Goal: Transaction & Acquisition: Obtain resource

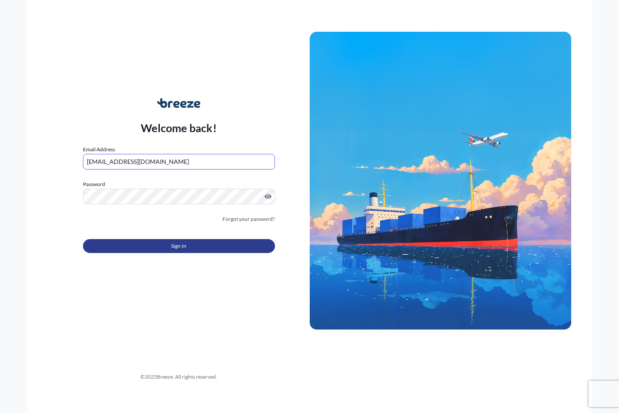
click at [185, 246] on span "Sign In" at bounding box center [178, 246] width 15 height 9
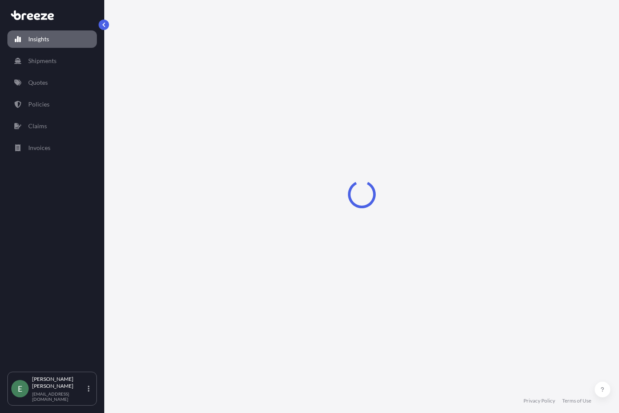
select select "2025"
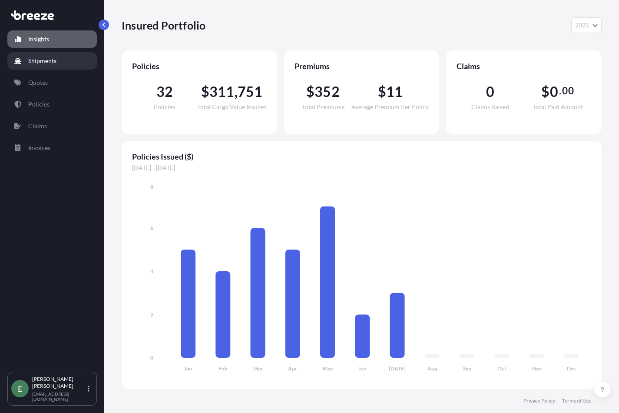
click at [56, 63] on p "Shipments" at bounding box center [42, 61] width 28 height 9
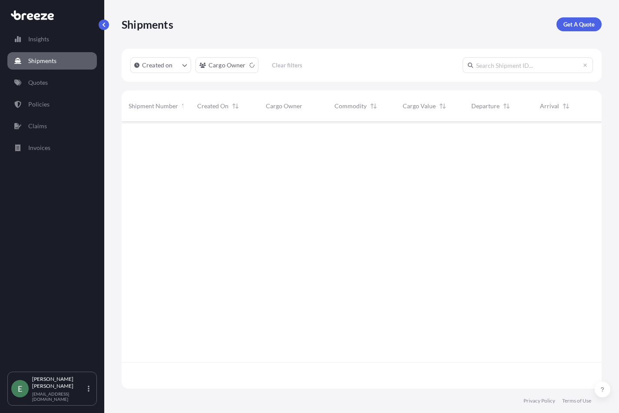
scroll to position [265, 474]
click at [45, 81] on p "Quotes" at bounding box center [38, 82] width 20 height 9
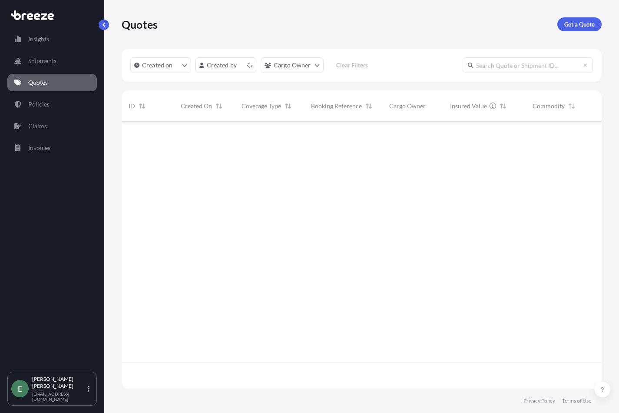
scroll to position [265, 474]
drag, startPoint x: 315, startPoint y: 218, endPoint x: 288, endPoint y: 218, distance: 26.9
click at [315, 218] on div "495132 [DATE] ES [PERSON_NAME] All risks Q2089 AccessRec $ 3 , 503 . 28 Water W…" at bounding box center [489, 242] width 735 height 240
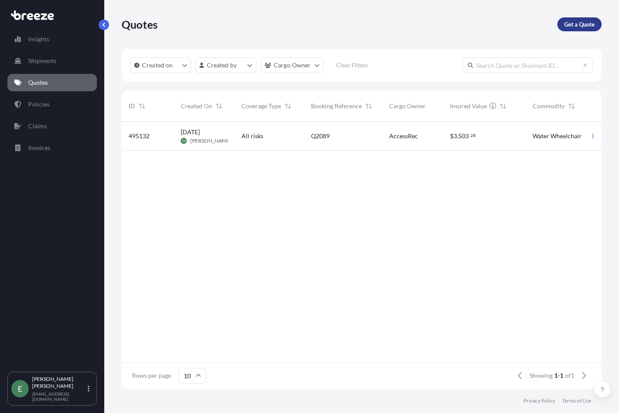
click at [579, 23] on p "Get a Quote" at bounding box center [580, 24] width 30 height 9
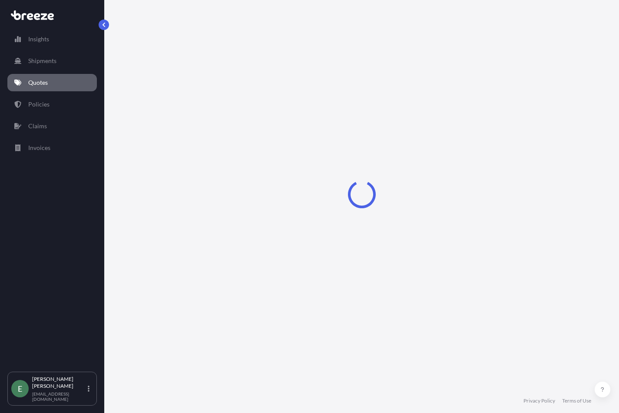
select select "Sea"
select select "1"
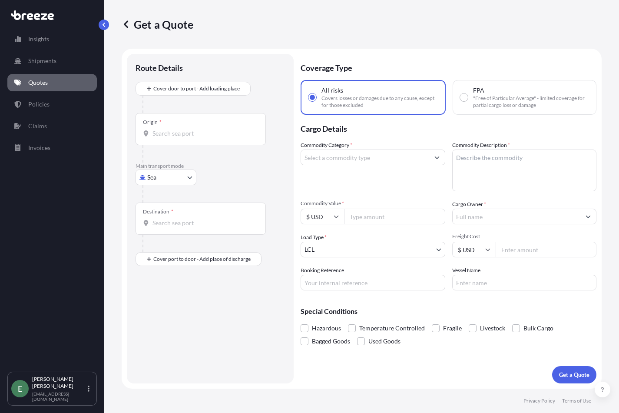
click at [186, 176] on body "Insights Shipments Quotes Policies Claims Invoices E [PERSON_NAME] [EMAIL_ADDRE…" at bounding box center [309, 206] width 619 height 413
click at [171, 228] on div "Road" at bounding box center [166, 231] width 54 height 16
select select "Road"
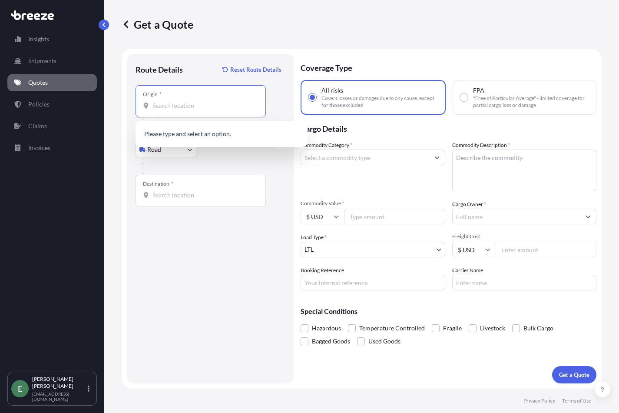
click at [181, 108] on input "Origin *" at bounding box center [204, 105] width 103 height 9
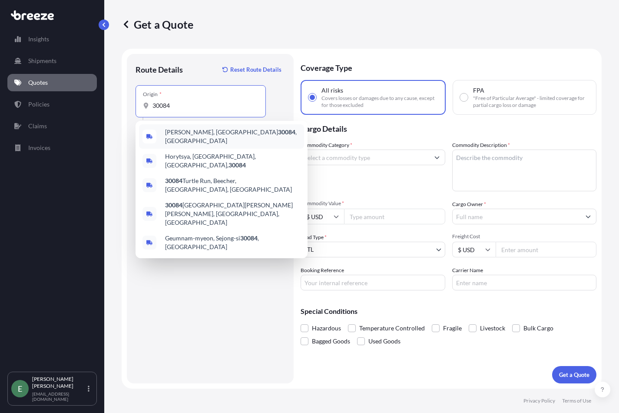
click at [164, 134] on div "[GEOGRAPHIC_DATA], GA 30084 , [GEOGRAPHIC_DATA]" at bounding box center [221, 136] width 165 height 24
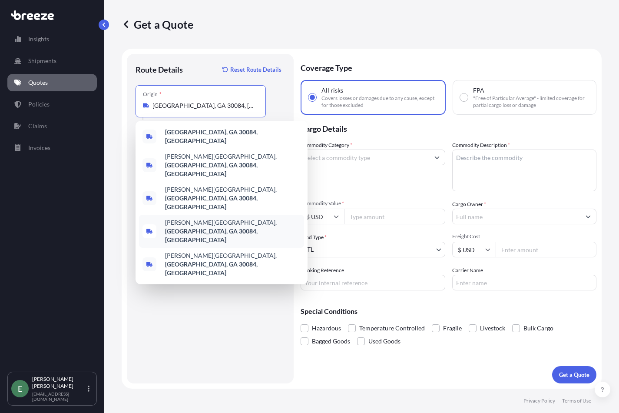
click at [172, 218] on span "[PERSON_NAME][GEOGRAPHIC_DATA][PERSON_NAME], [GEOGRAPHIC_DATA]" at bounding box center [233, 231] width 136 height 26
type input "[PERSON_NAME][GEOGRAPHIC_DATA][PERSON_NAME], [GEOGRAPHIC_DATA]"
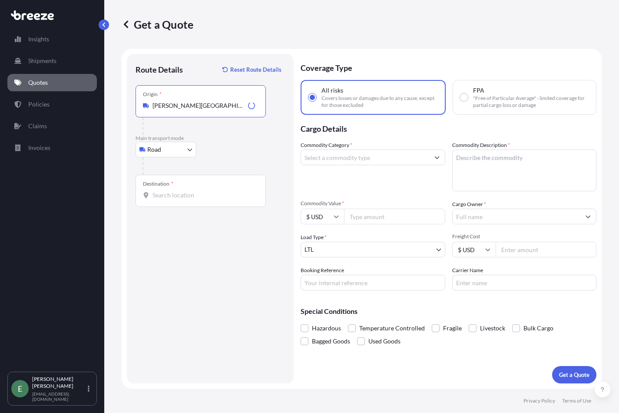
click at [178, 187] on div "Destination *" at bounding box center [201, 191] width 130 height 32
click at [178, 191] on input "Destination *" at bounding box center [204, 195] width 103 height 9
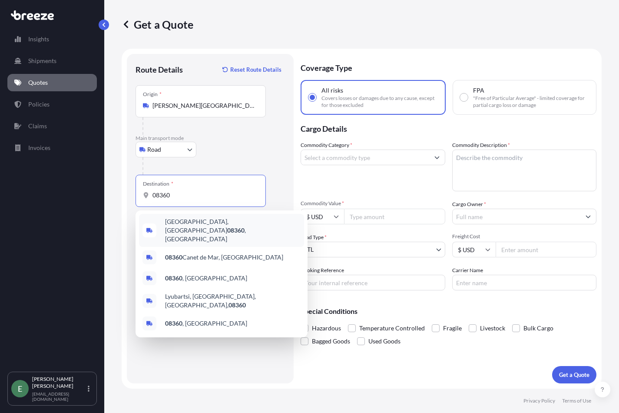
click at [167, 226] on span "[GEOGRAPHIC_DATA] , [GEOGRAPHIC_DATA]" at bounding box center [233, 230] width 136 height 26
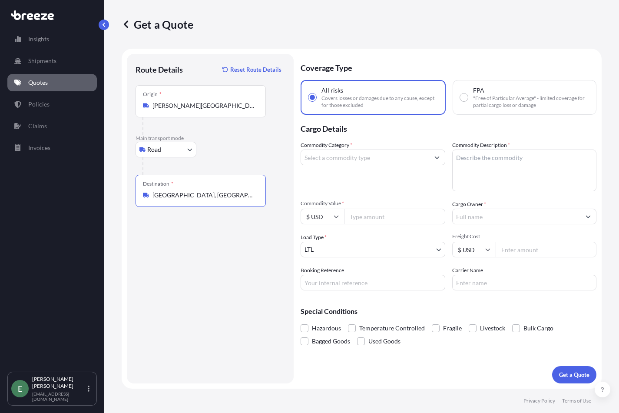
type input "[GEOGRAPHIC_DATA], [GEOGRAPHIC_DATA]"
click at [336, 159] on input "Commodity Category *" at bounding box center [365, 158] width 128 height 16
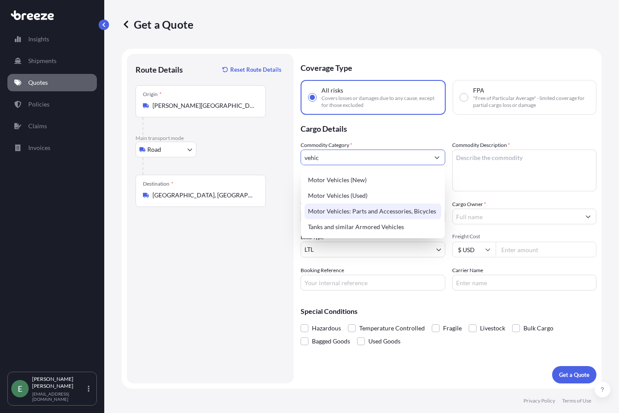
click at [406, 212] on div "Motor Vehicles: Parts and Accessories, Bicycles" at bounding box center [373, 211] width 137 height 16
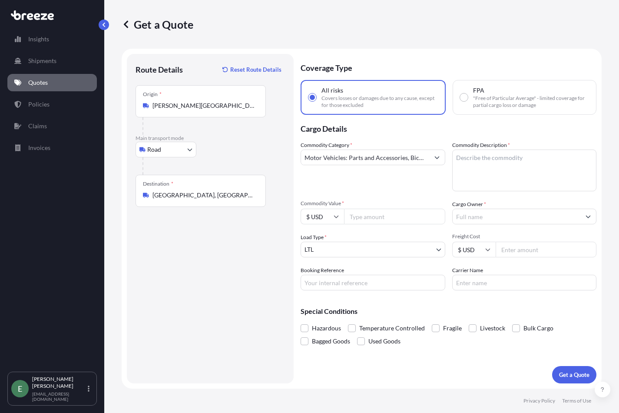
type input "Alcoholic Beverages (but excluding Spirits)"
click at [479, 158] on textarea "Commodity Description *" at bounding box center [524, 171] width 145 height 42
paste textarea "CABIN SKIRT, MUDAUARD, HARDWEAR"
type textarea "CABIN SKIRT, MUDAUARD, HARDWEAR"
click at [361, 218] on input "Commodity Value *" at bounding box center [394, 217] width 101 height 16
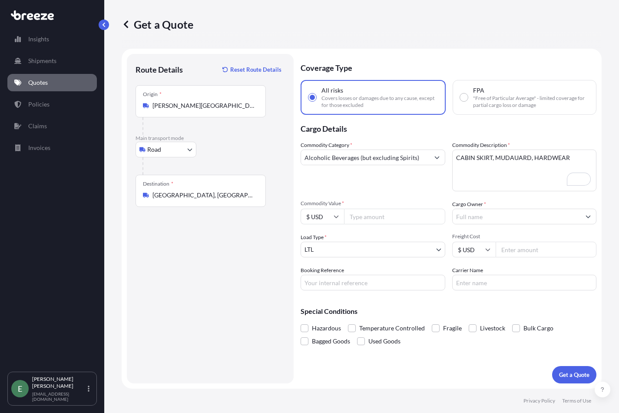
click at [479, 214] on input "Cargo Owner *" at bounding box center [517, 217] width 128 height 16
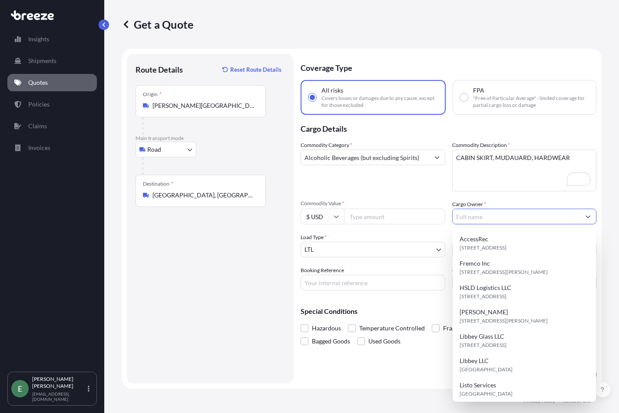
click at [486, 177] on textarea "CABIN SKIRT, MUDAUARD, HARDWEAR" at bounding box center [524, 171] width 145 height 42
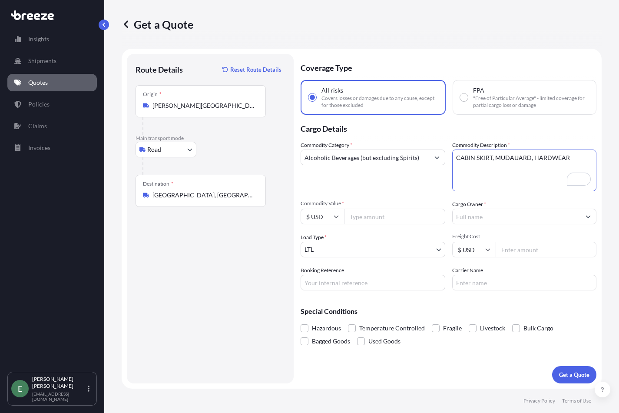
click at [381, 220] on input "Commodity Value *" at bounding box center [394, 217] width 101 height 16
type input "1344"
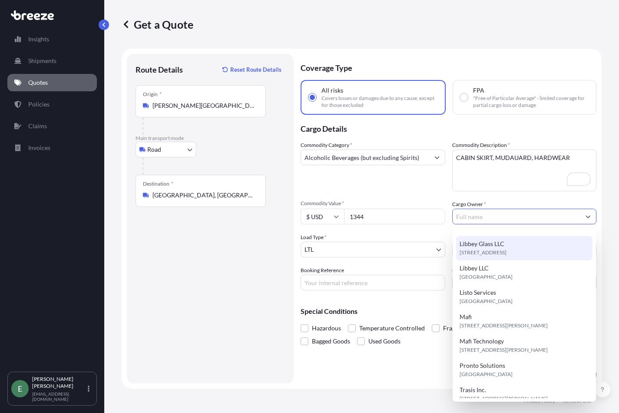
scroll to position [125, 0]
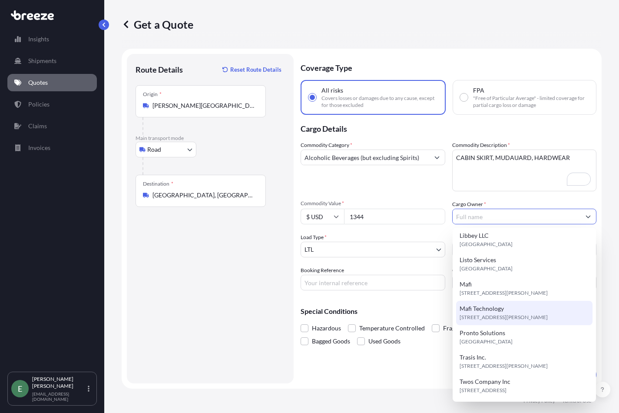
click at [482, 314] on span "[STREET_ADDRESS][PERSON_NAME]" at bounding box center [504, 317] width 88 height 9
type input "Mafi Technology"
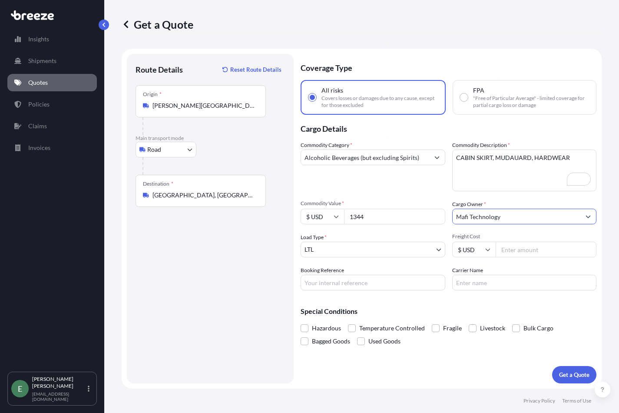
click at [529, 252] on input "Freight Cost" at bounding box center [546, 250] width 101 height 16
drag, startPoint x: 513, startPoint y: 248, endPoint x: 562, endPoint y: 249, distance: 48.3
click at [513, 248] on input "Freight Cost" at bounding box center [546, 250] width 101 height 16
type input "798"
type input "Q2127"
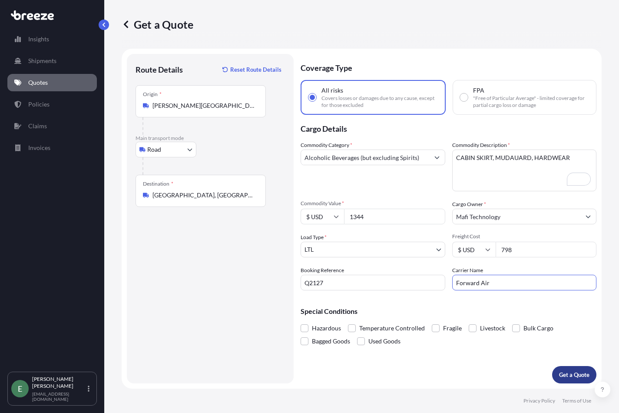
type input "Forward Air"
click at [569, 372] on p "Get a Quote" at bounding box center [574, 374] width 30 height 9
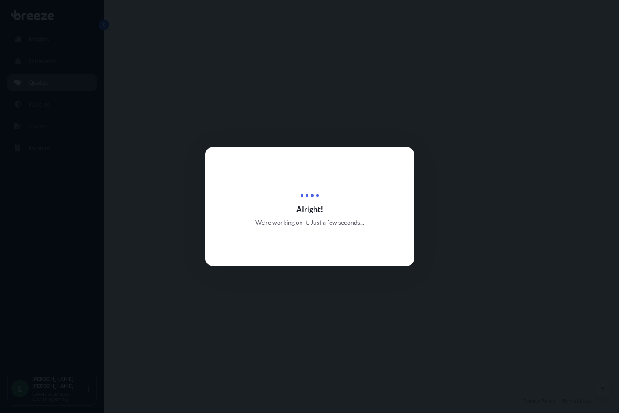
select select "Road"
select select "1"
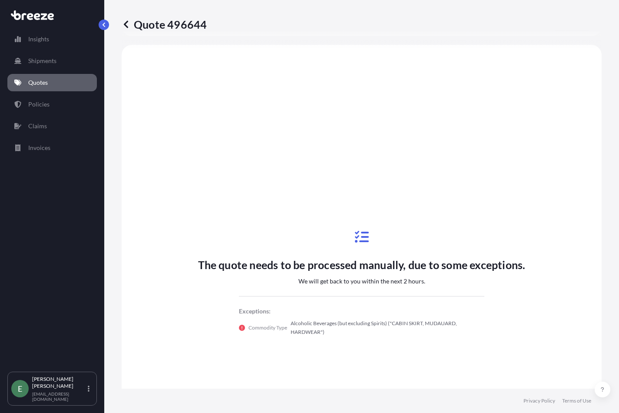
scroll to position [336, 0]
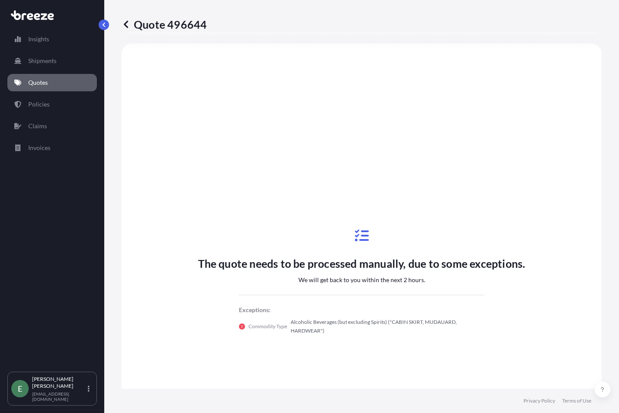
click at [124, 26] on icon at bounding box center [126, 24] width 9 height 9
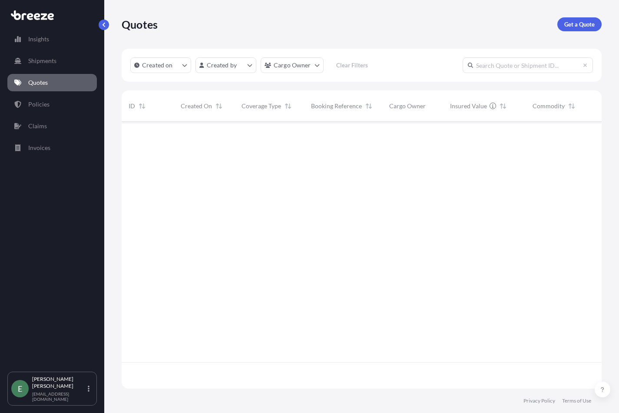
scroll to position [265, 474]
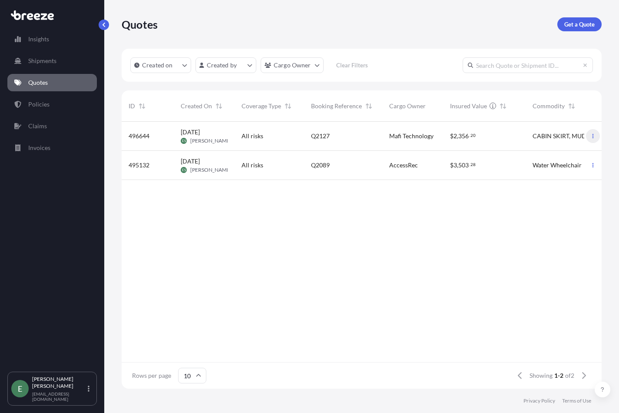
click at [594, 134] on icon "button" at bounding box center [593, 136] width 1 height 4
click at [559, 139] on p "Edit quote" at bounding box center [551, 137] width 28 height 9
select select "Road"
select select "1"
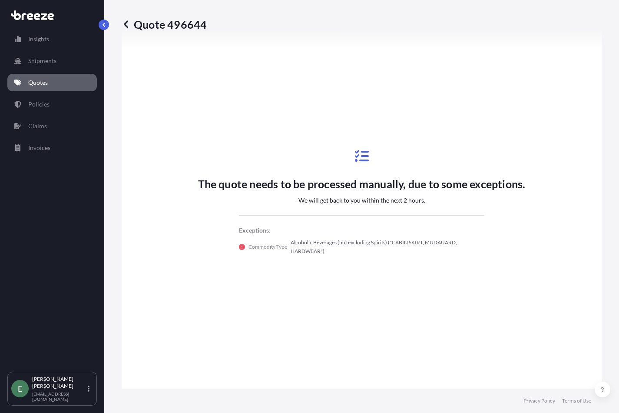
scroll to position [422, 0]
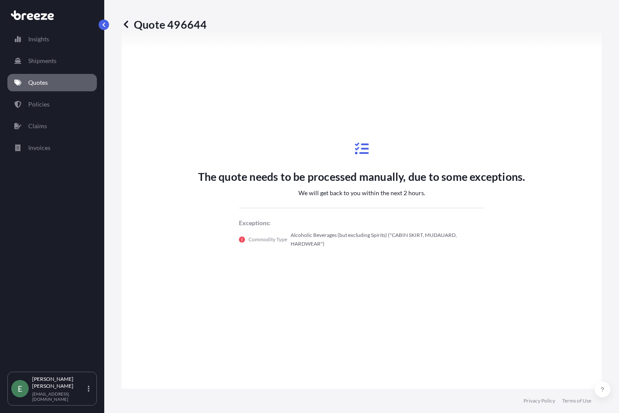
click at [131, 29] on p "Quote 496644" at bounding box center [164, 24] width 85 height 14
click at [127, 27] on icon at bounding box center [126, 23] width 4 height 7
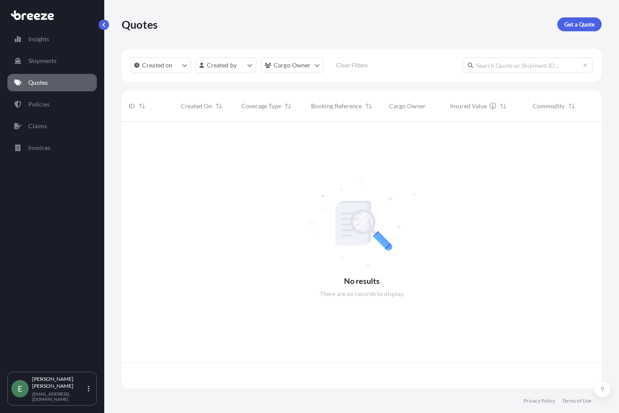
scroll to position [265, 474]
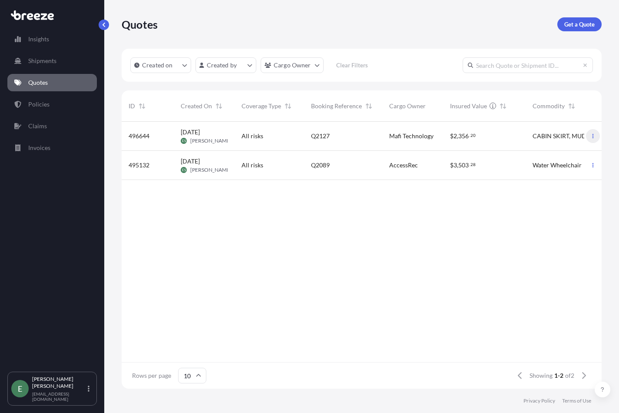
click at [591, 139] on button "button" at bounding box center [593, 136] width 14 height 14
click at [556, 155] on p "Duplicate quote" at bounding box center [558, 153] width 43 height 9
select select "Road"
select select "1"
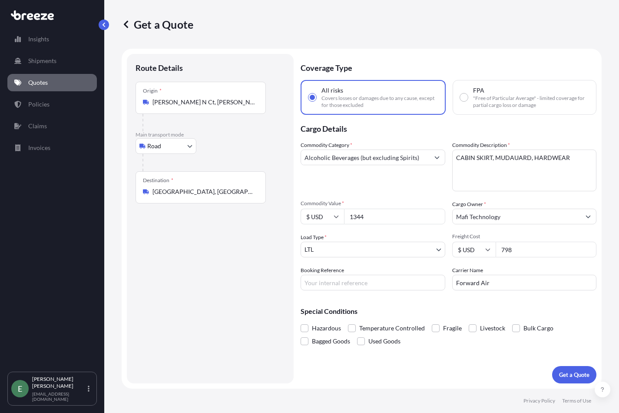
click at [375, 157] on input "Alcoholic Beverages (but excluding Spirits)" at bounding box center [365, 158] width 128 height 16
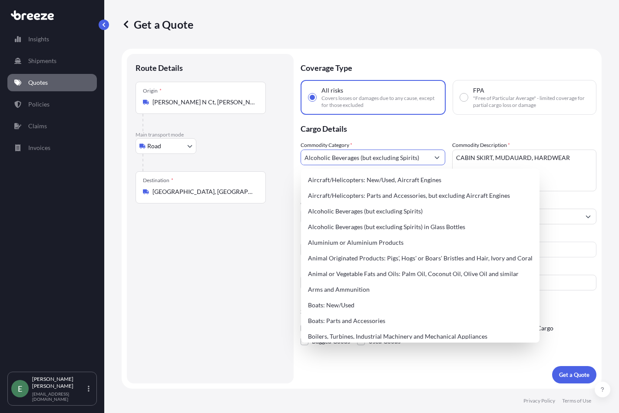
drag, startPoint x: 304, startPoint y: 156, endPoint x: 525, endPoint y: 155, distance: 220.8
click at [525, 155] on div "Commodity Category * Alcoholic Beverages (but excluding Spirits) Commodity Desc…" at bounding box center [449, 216] width 296 height 150
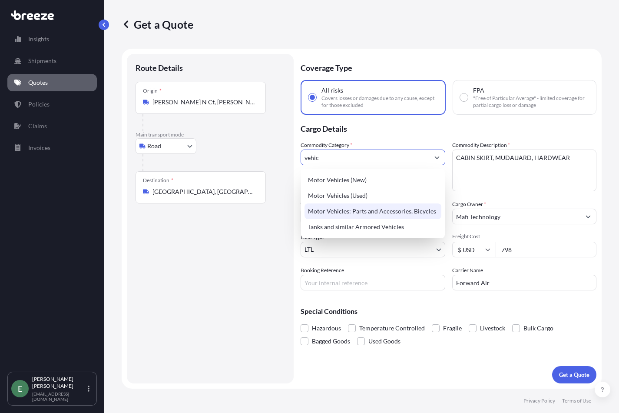
click at [378, 212] on div "Motor Vehicles: Parts and Accessories, Bicycles" at bounding box center [373, 211] width 137 height 16
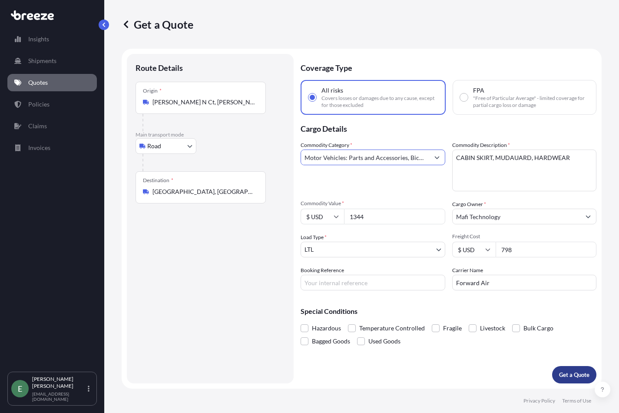
type input "Motor Vehicles: Parts and Accessories, Bicycles"
click at [568, 377] on p "Get a Quote" at bounding box center [574, 374] width 30 height 9
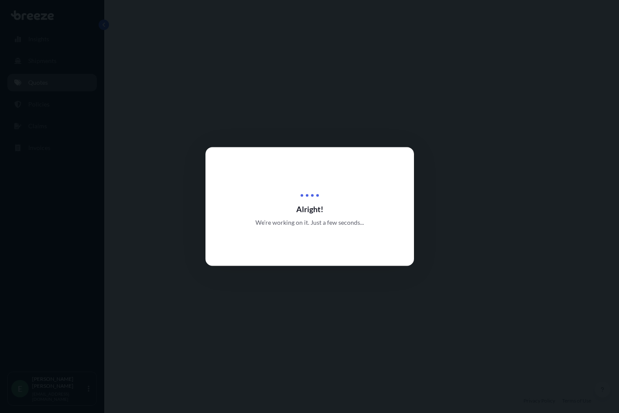
select select "Road"
select select "1"
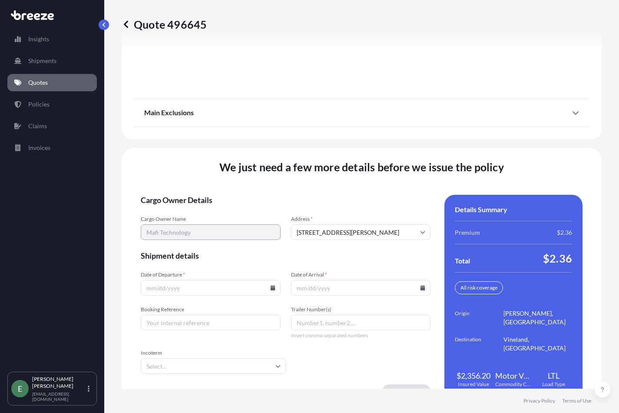
scroll to position [1145, 0]
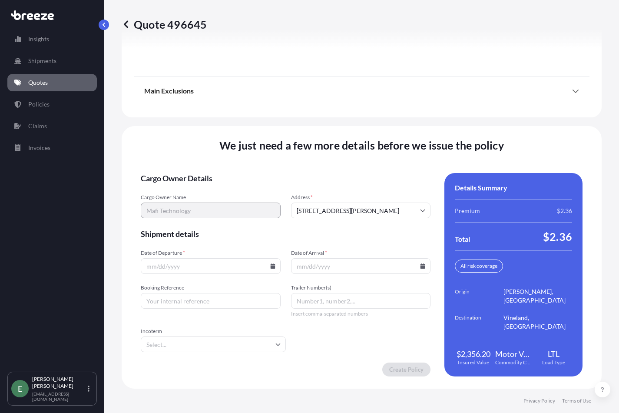
click at [271, 266] on icon at bounding box center [272, 265] width 5 height 5
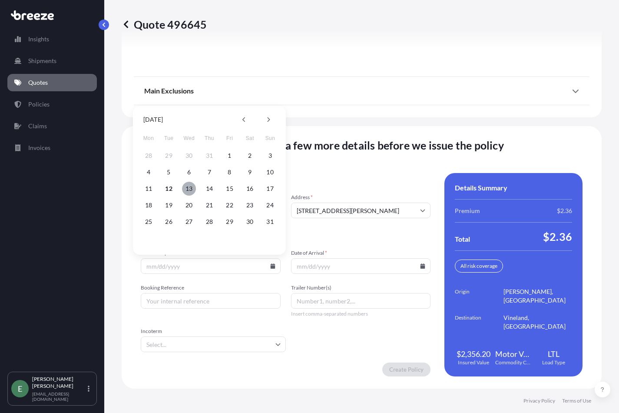
click at [190, 187] on button "13" at bounding box center [189, 189] width 14 height 14
type input "[DATE]"
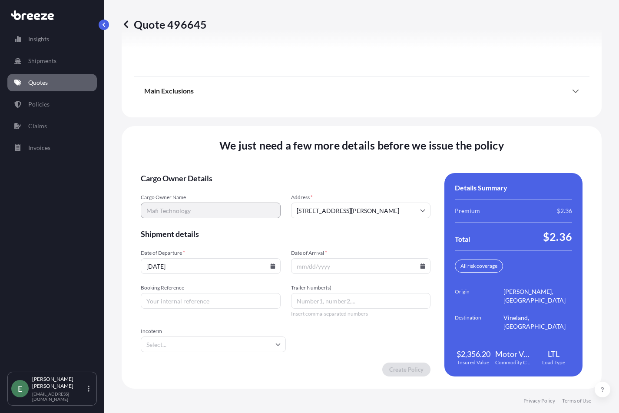
click at [421, 266] on icon at bounding box center [423, 265] width 5 height 5
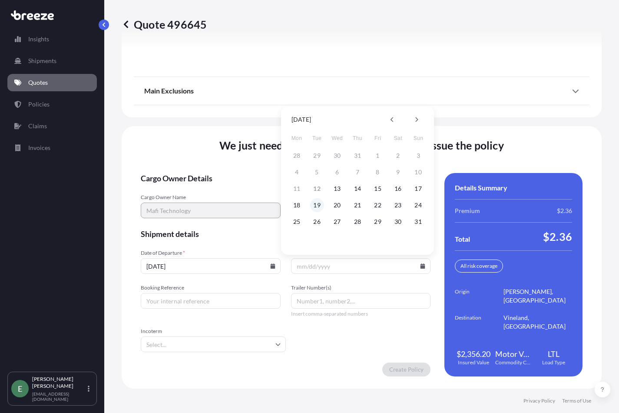
click at [315, 204] on button "19" at bounding box center [317, 205] width 14 height 14
type input "[DATE]"
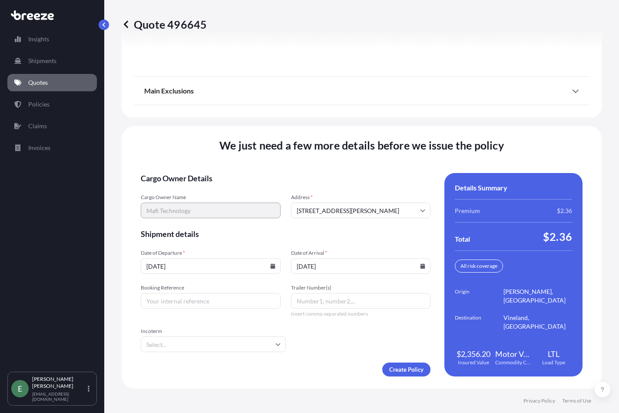
click at [179, 300] on input "Booking Reference" at bounding box center [211, 301] width 140 height 16
type input "Q2127"
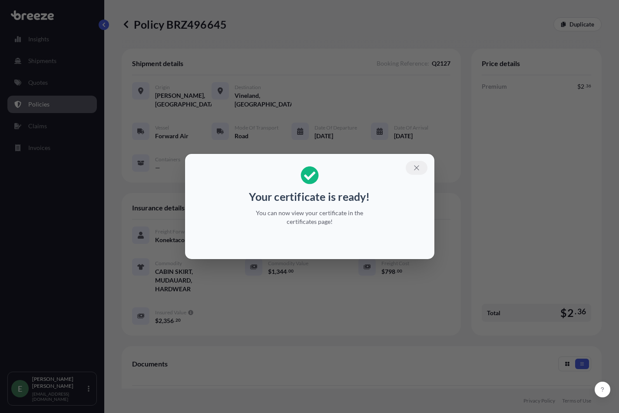
click at [415, 167] on icon "button" at bounding box center [417, 168] width 8 height 8
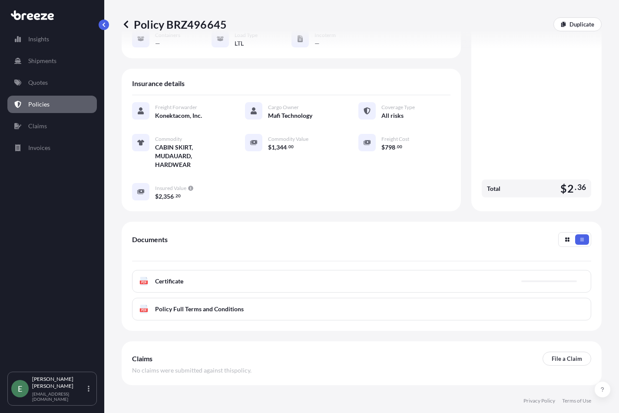
scroll to position [116, 0]
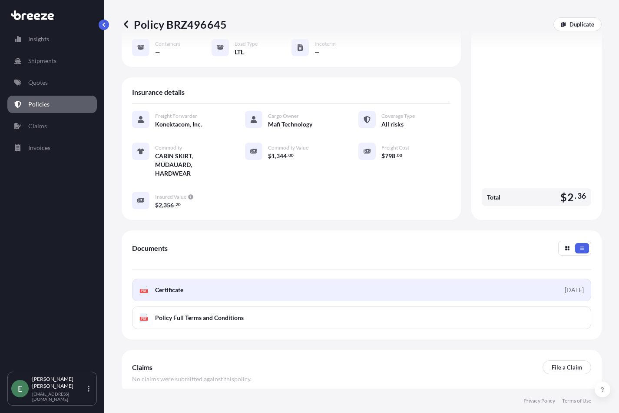
click at [186, 289] on link "PDF Certificate [DATE]" at bounding box center [361, 290] width 459 height 23
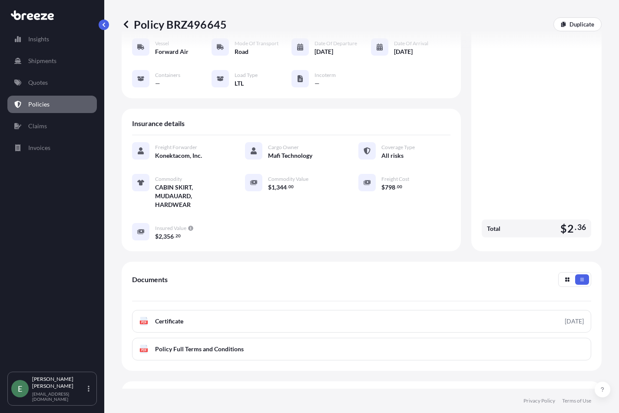
scroll to position [0, 0]
